Goal: Task Accomplishment & Management: Use online tool/utility

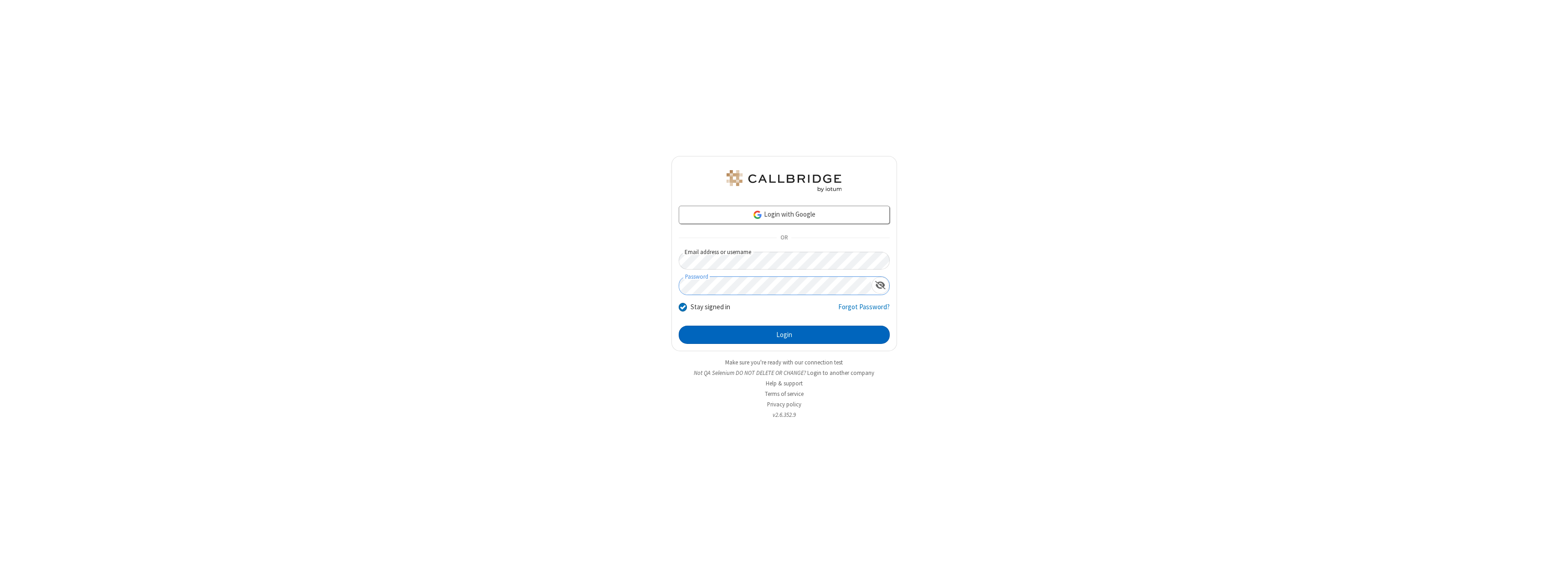
click at [784, 335] on button "Login" at bounding box center [784, 334] width 211 height 18
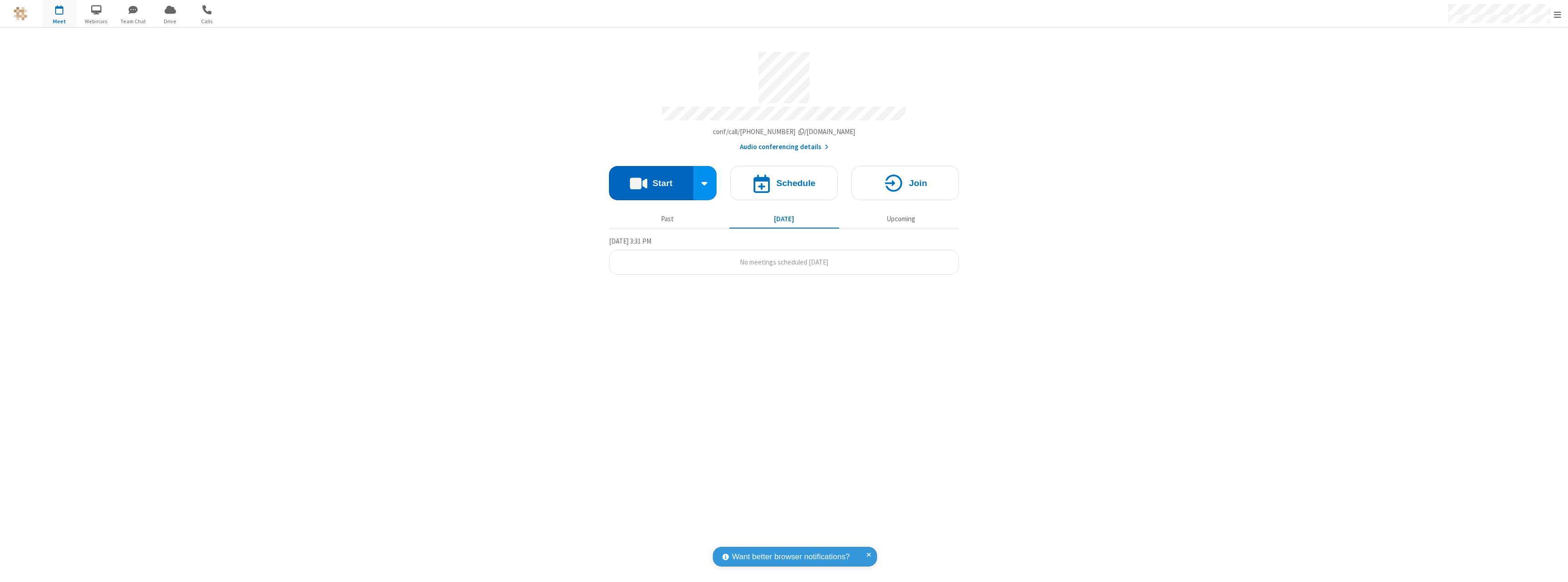
click at [651, 179] on button "Start" at bounding box center [651, 183] width 84 height 34
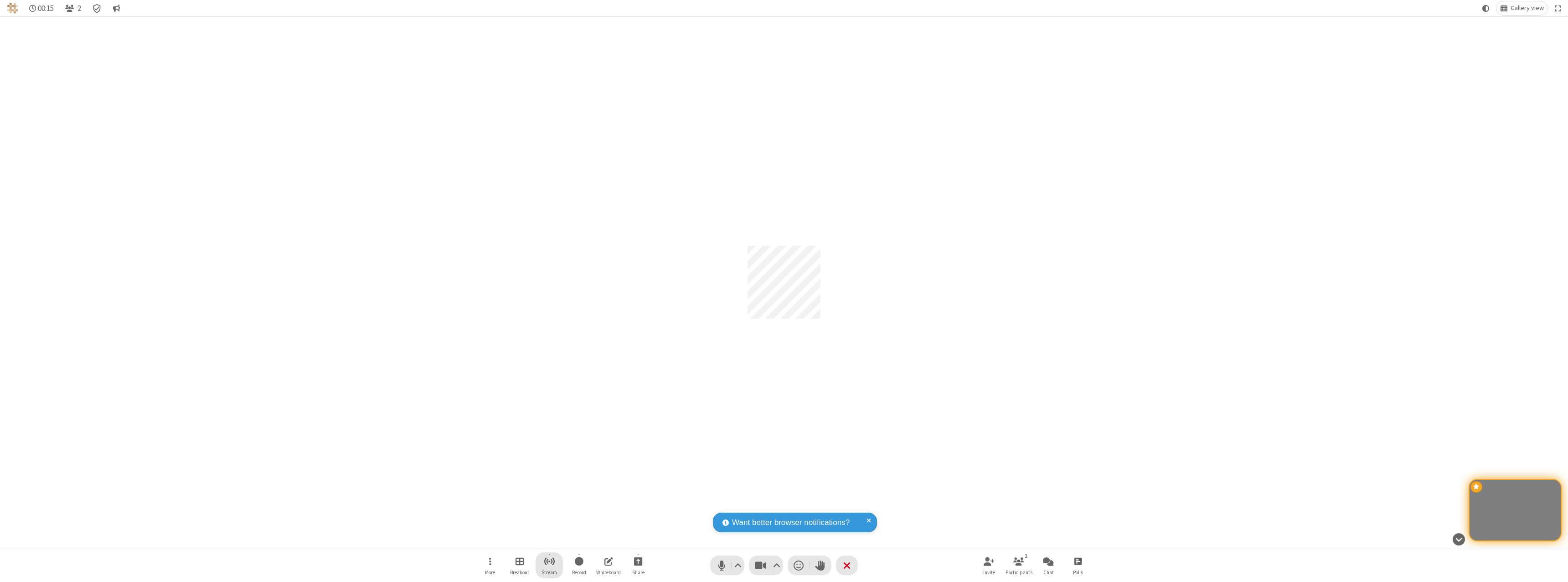
click at [549, 565] on span "Start streaming" at bounding box center [550, 561] width 11 height 11
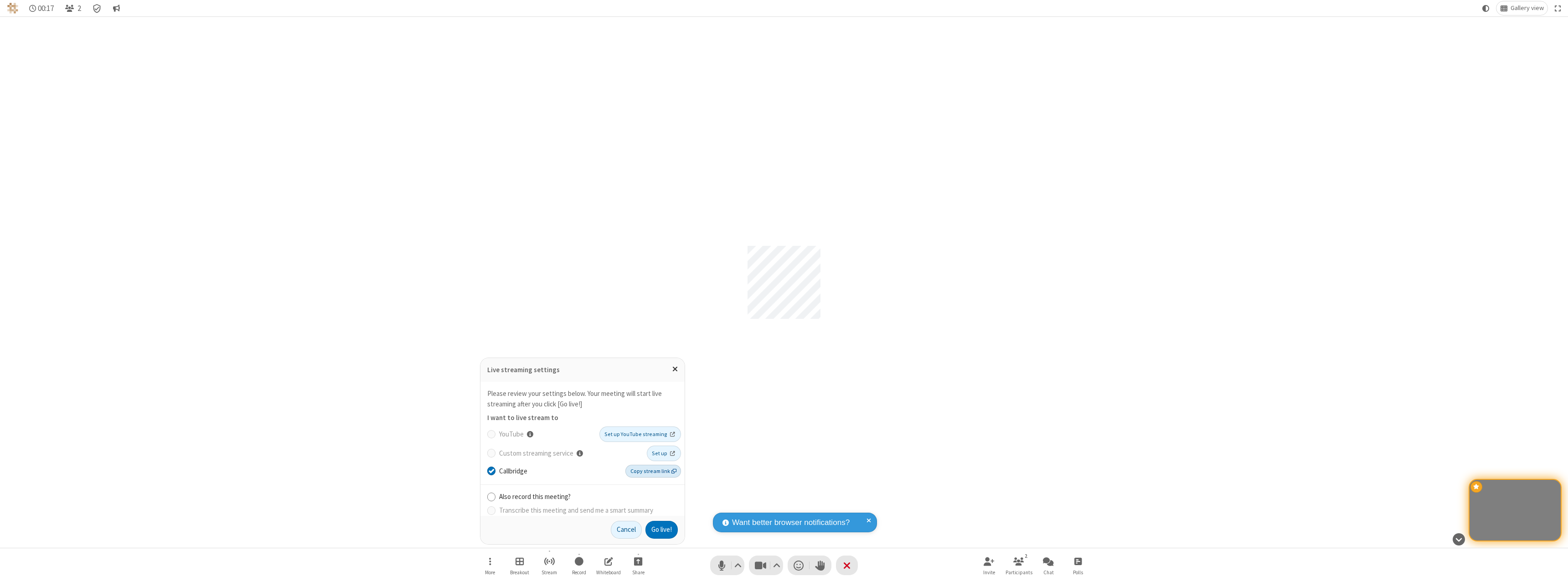
click at [654, 471] on span "Copy stream link" at bounding box center [654, 471] width 46 height 8
click at [661, 529] on button "Go live!" at bounding box center [662, 529] width 33 height 18
